Goal: Entertainment & Leisure: Consume media (video, audio)

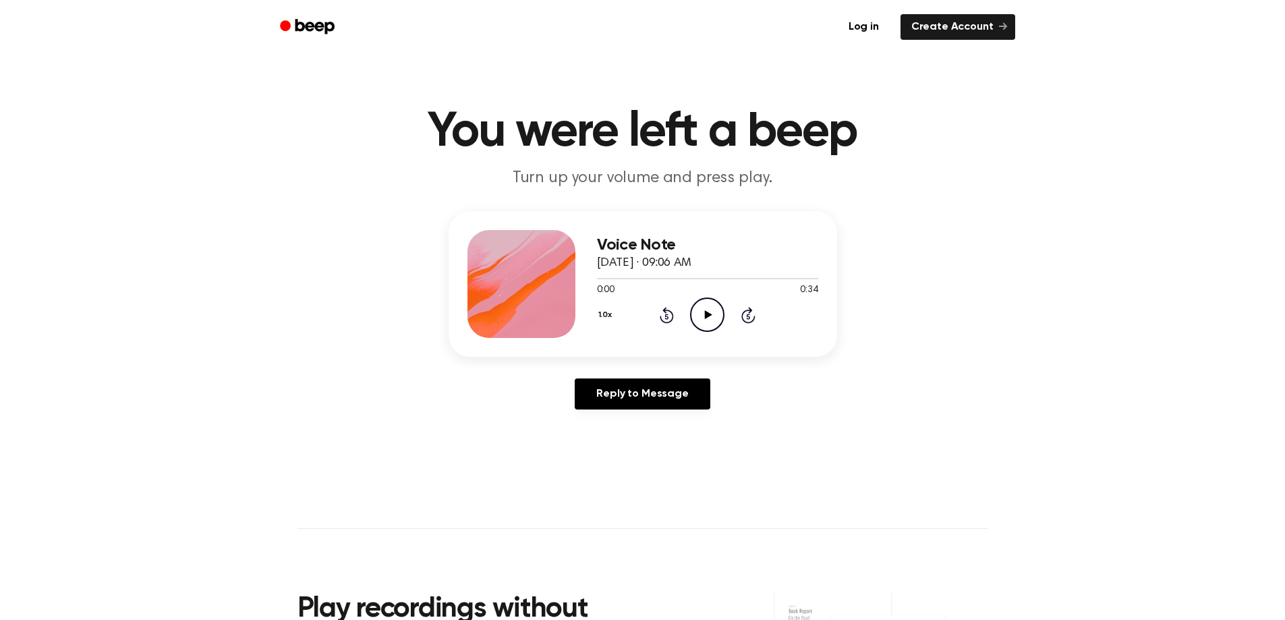
click at [705, 310] on icon "Play Audio" at bounding box center [707, 314] width 34 height 34
click at [621, 277] on div at bounding box center [707, 277] width 221 height 11
click at [709, 314] on icon at bounding box center [708, 314] width 7 height 9
click at [611, 276] on div at bounding box center [707, 277] width 221 height 11
click at [697, 316] on icon "Pause Audio" at bounding box center [707, 314] width 34 height 34
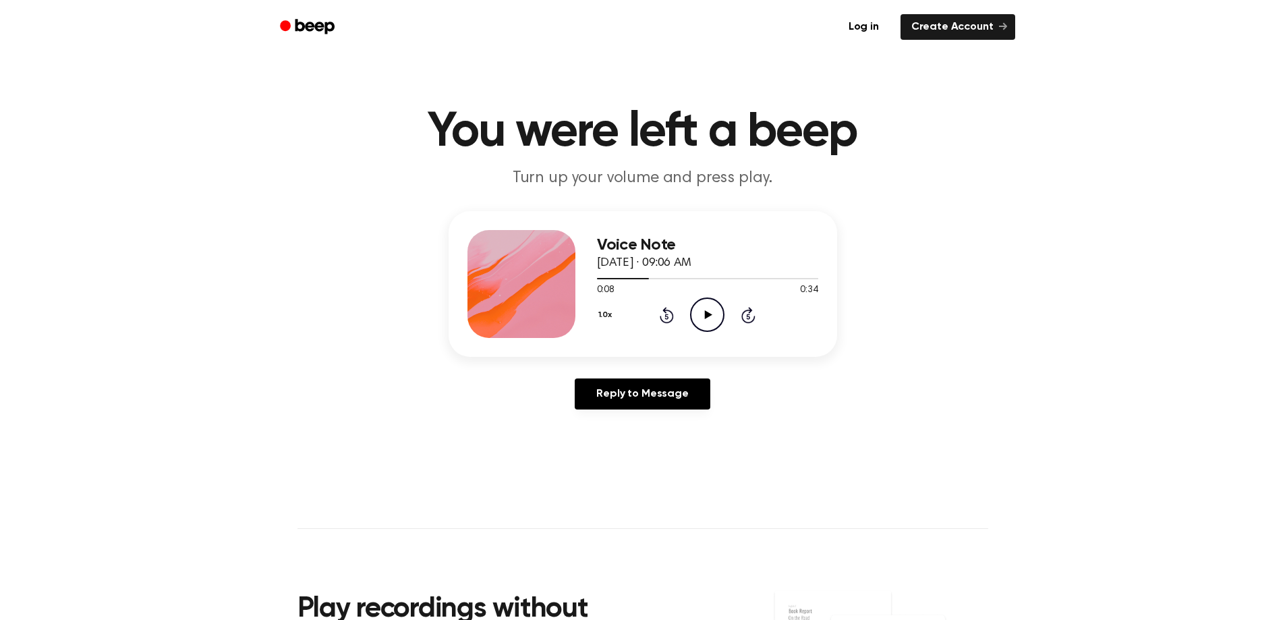
click at [697, 316] on icon "Play Audio" at bounding box center [707, 314] width 34 height 34
click at [697, 316] on icon "Pause Audio" at bounding box center [707, 314] width 34 height 34
click at [697, 316] on icon "Play Audio" at bounding box center [707, 314] width 34 height 34
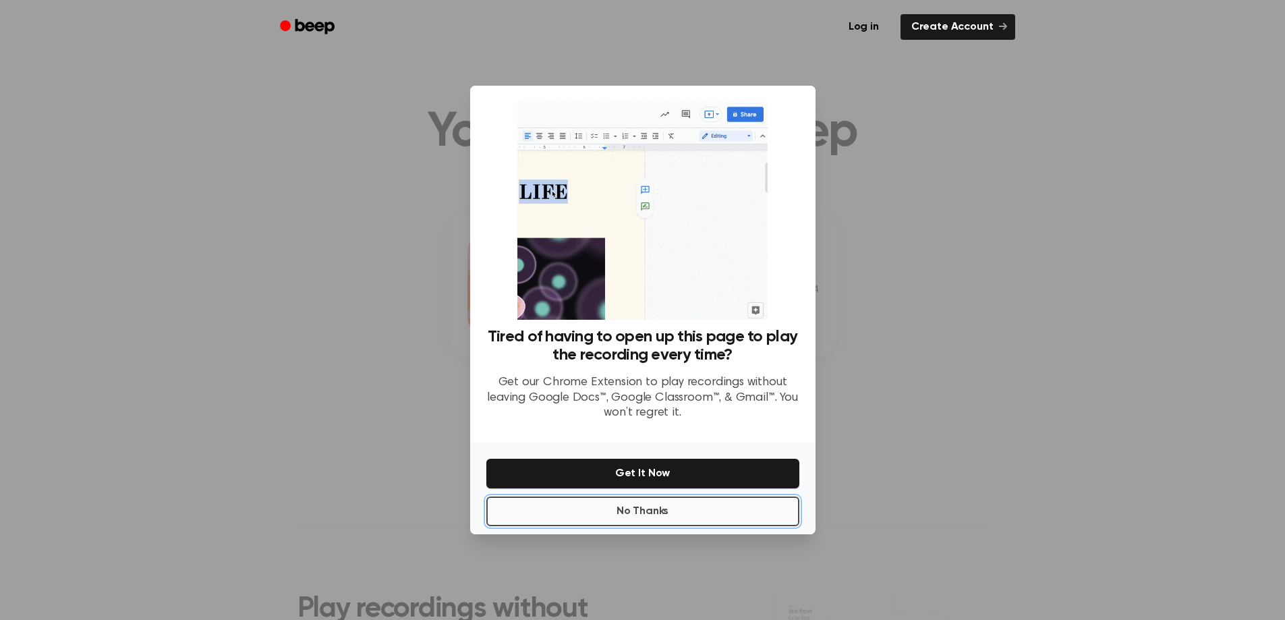
click at [686, 505] on button "No Thanks" at bounding box center [642, 511] width 313 height 30
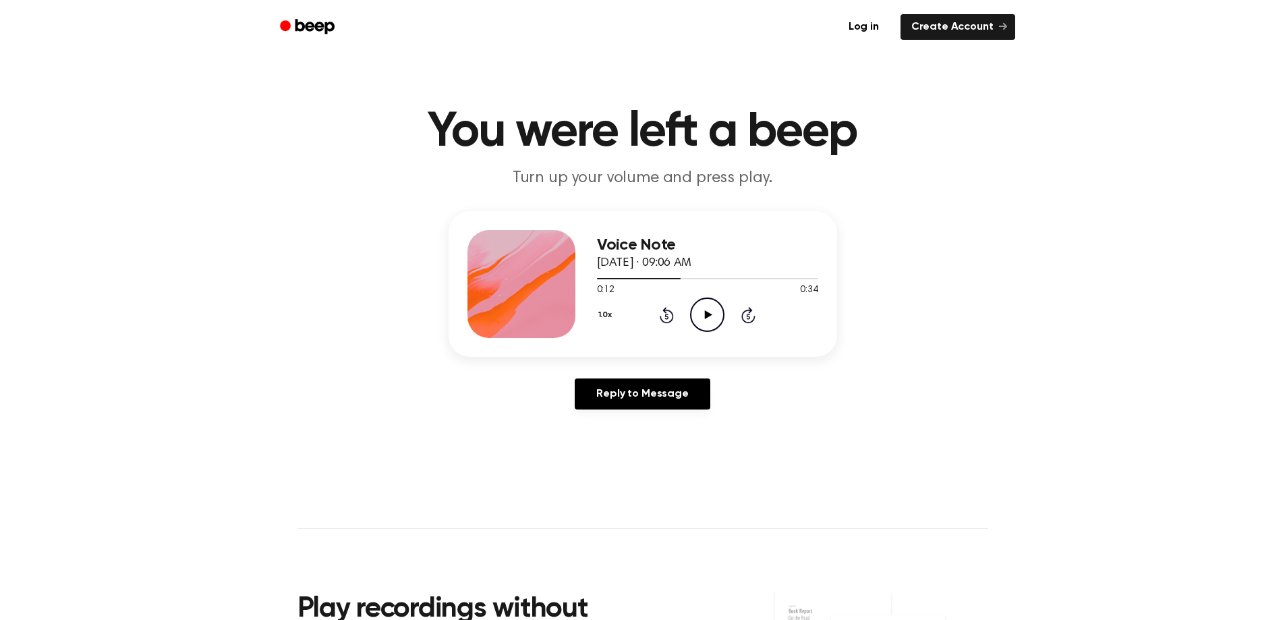
click at [703, 303] on icon "Play Audio" at bounding box center [707, 314] width 34 height 34
click at [705, 320] on icon "Play Audio" at bounding box center [707, 314] width 34 height 34
click at [705, 320] on icon "Pause Audio" at bounding box center [707, 314] width 34 height 34
click at [691, 267] on span "[DATE] · 09:06 AM" at bounding box center [644, 263] width 94 height 12
click at [747, 277] on div at bounding box center [707, 277] width 221 height 11
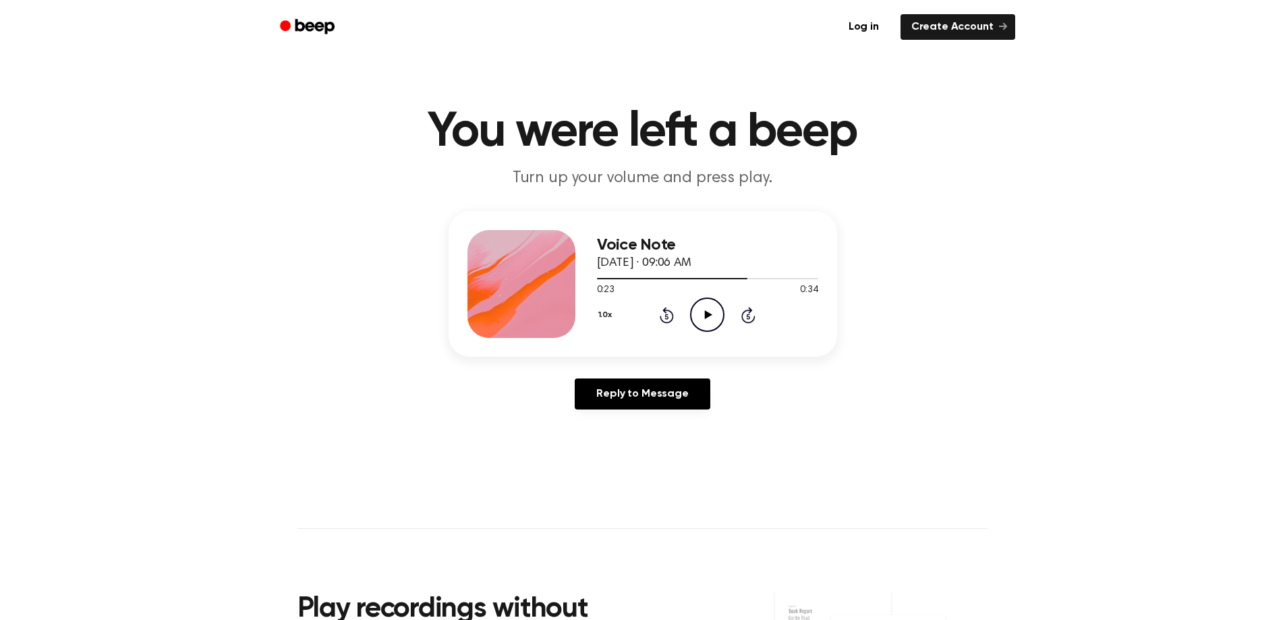
click at [711, 314] on icon "Play Audio" at bounding box center [707, 314] width 34 height 34
click at [709, 317] on icon "Play Audio" at bounding box center [707, 314] width 34 height 34
click at [704, 312] on icon "Play Audio" at bounding box center [707, 314] width 34 height 34
click at [705, 318] on icon at bounding box center [707, 314] width 6 height 9
click at [707, 314] on icon at bounding box center [708, 314] width 7 height 9
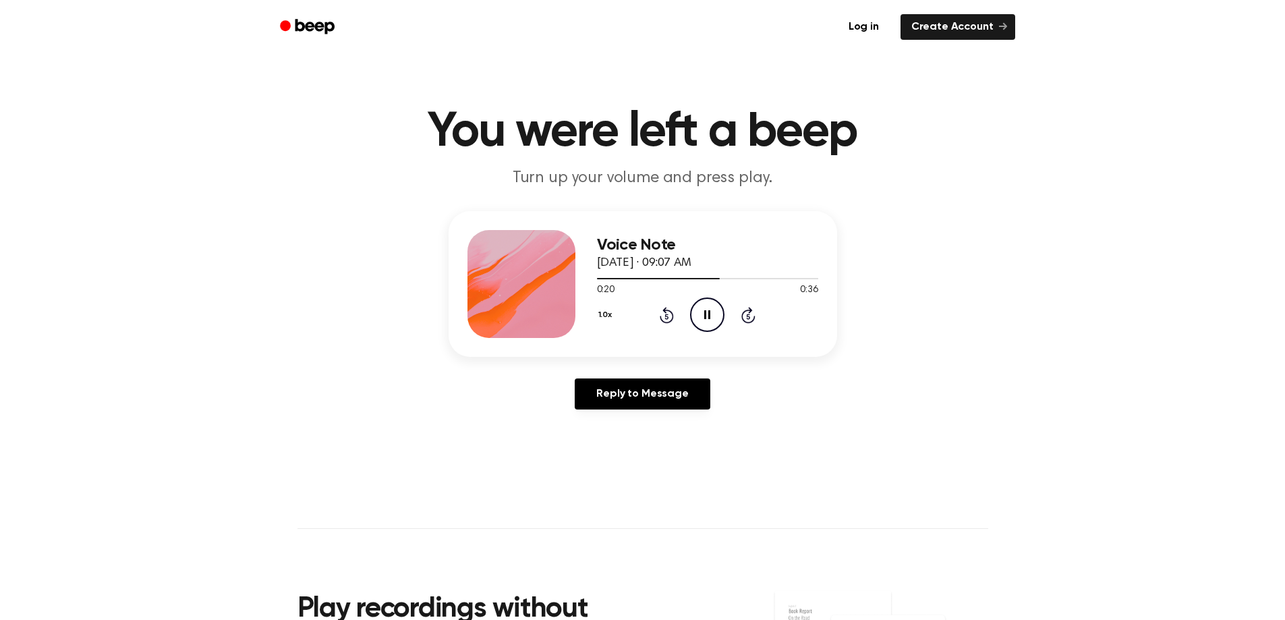
click at [707, 314] on icon "Pause Audio" at bounding box center [707, 314] width 34 height 34
click at [713, 309] on icon "Play Audio" at bounding box center [707, 314] width 34 height 34
click at [714, 318] on icon "Pause Audio" at bounding box center [707, 314] width 34 height 34
click at [736, 274] on div at bounding box center [707, 277] width 221 height 11
click at [688, 320] on div "1.0x Rewind 5 seconds Play Audio Skip 5 seconds" at bounding box center [707, 314] width 221 height 34
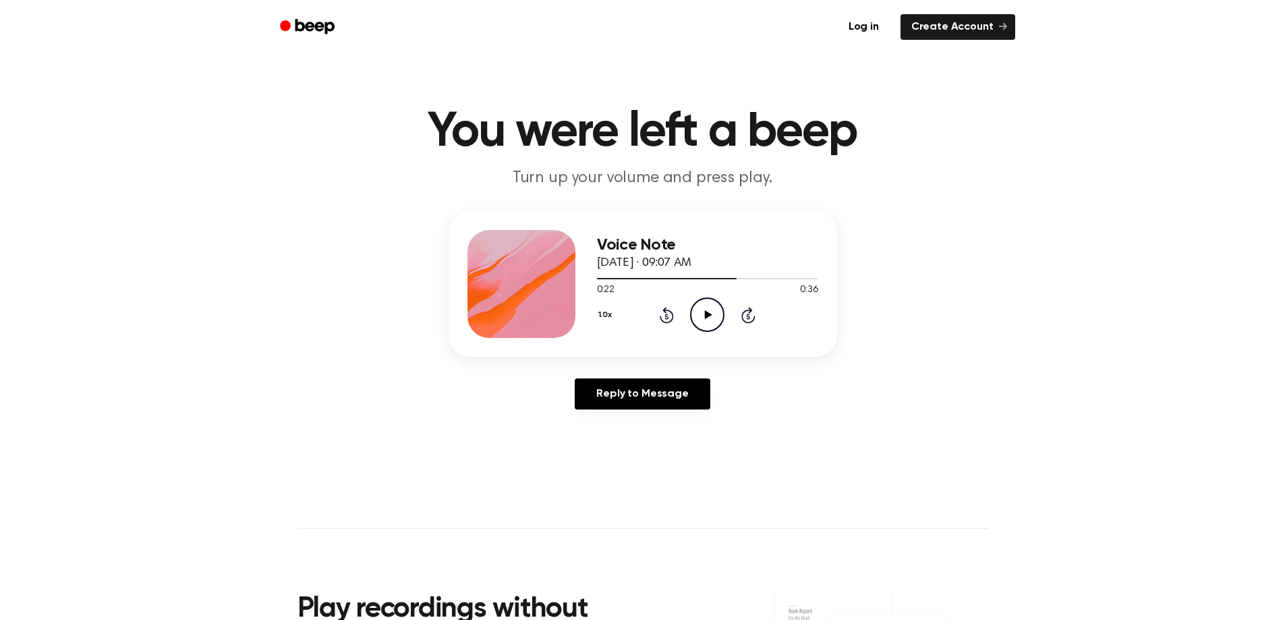
click at [697, 322] on icon "Play Audio" at bounding box center [707, 314] width 34 height 34
